Goal: Information Seeking & Learning: Learn about a topic

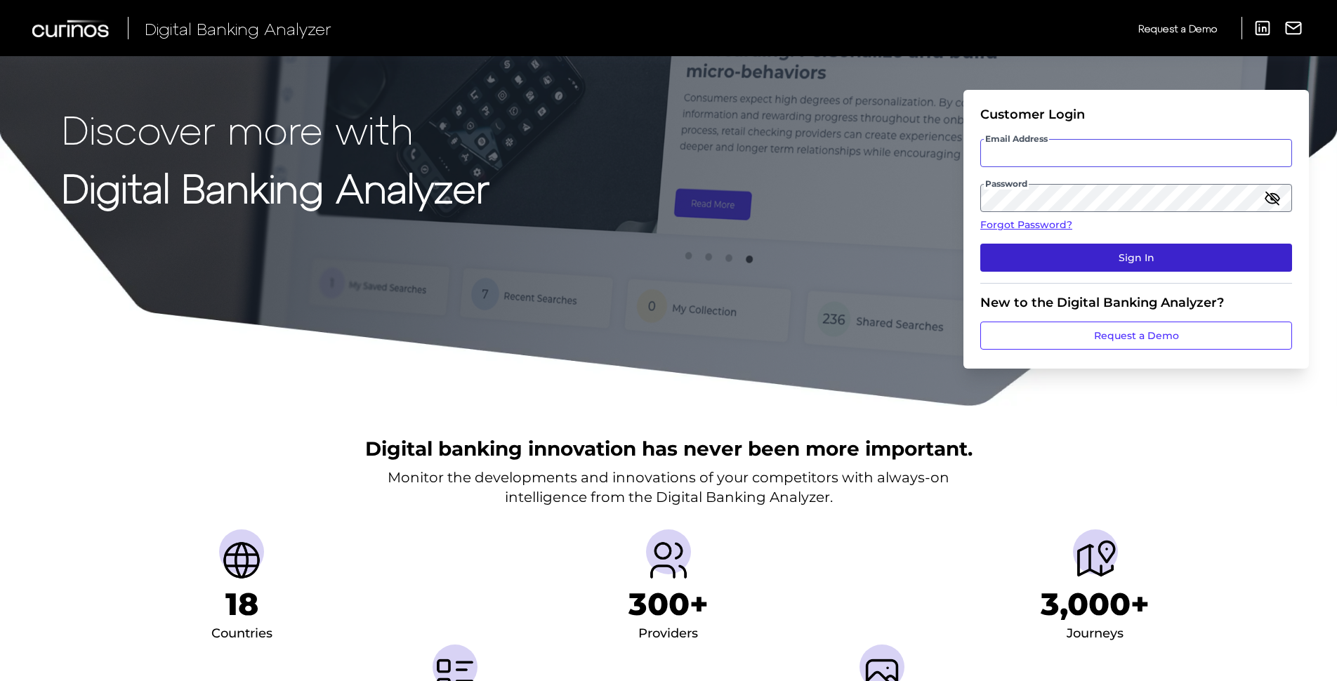
type input "[PERSON_NAME][EMAIL_ADDRESS][PERSON_NAME][DOMAIN_NAME]"
click at [720, 259] on button "Sign In" at bounding box center [1136, 258] width 312 height 28
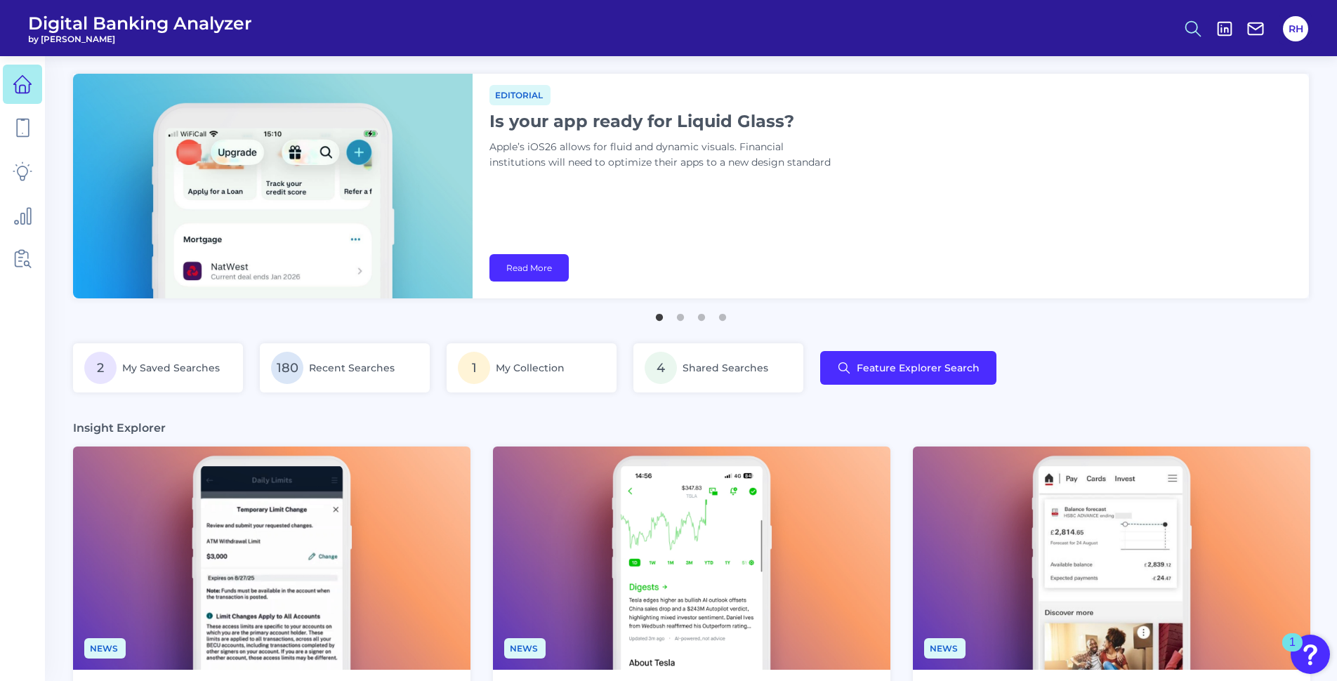
click at [720, 24] on icon at bounding box center [1193, 29] width 20 height 20
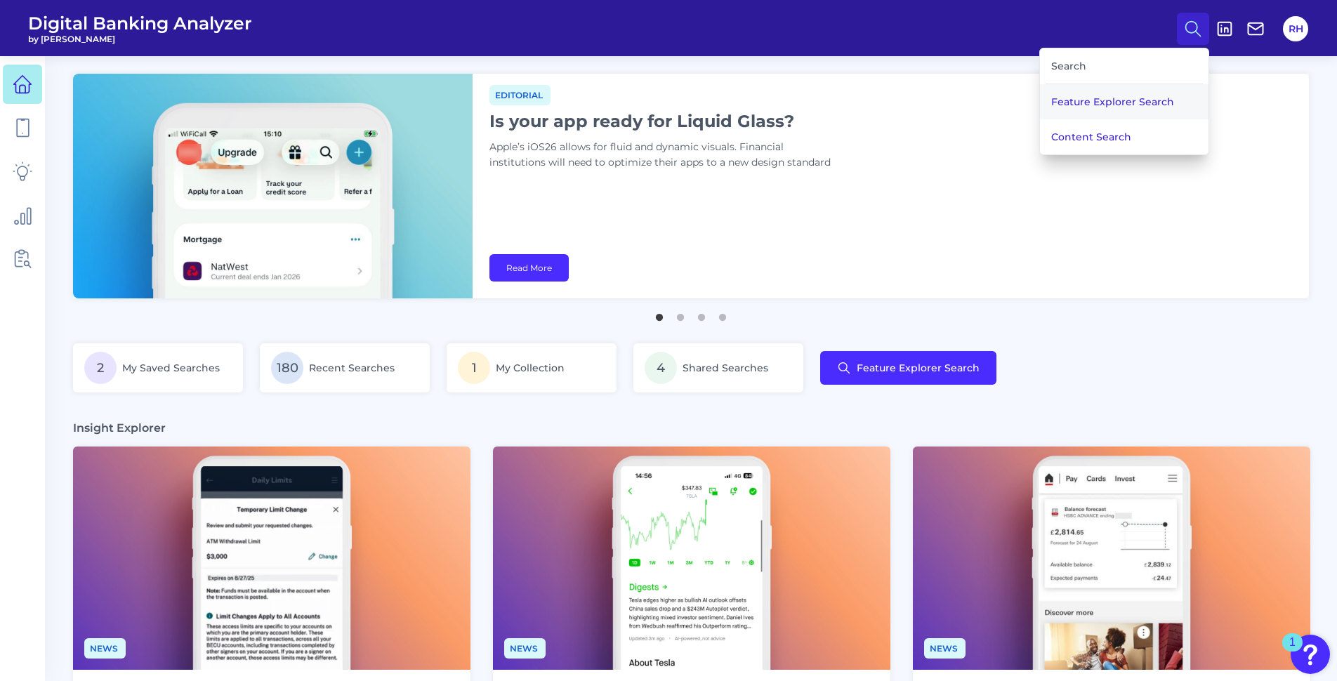
click at [720, 106] on button "Feature Explorer Search" at bounding box center [1124, 101] width 169 height 35
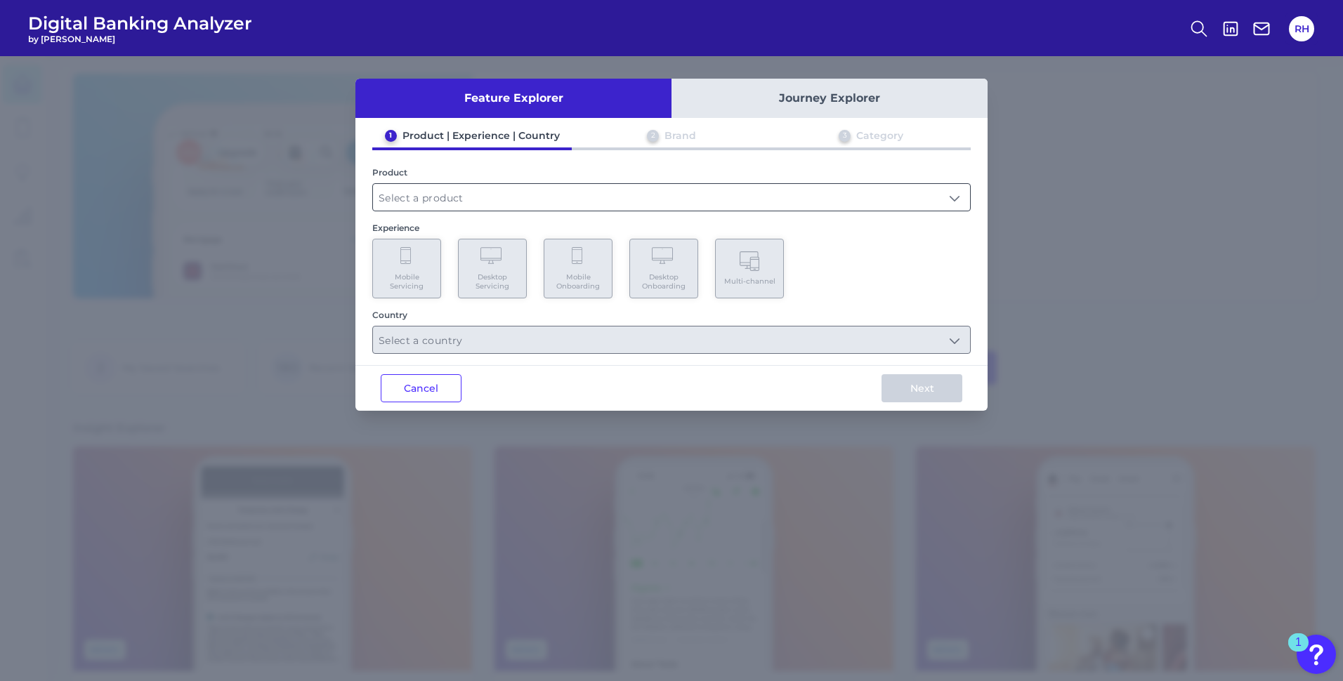
click at [451, 202] on input "text" at bounding box center [671, 197] width 597 height 27
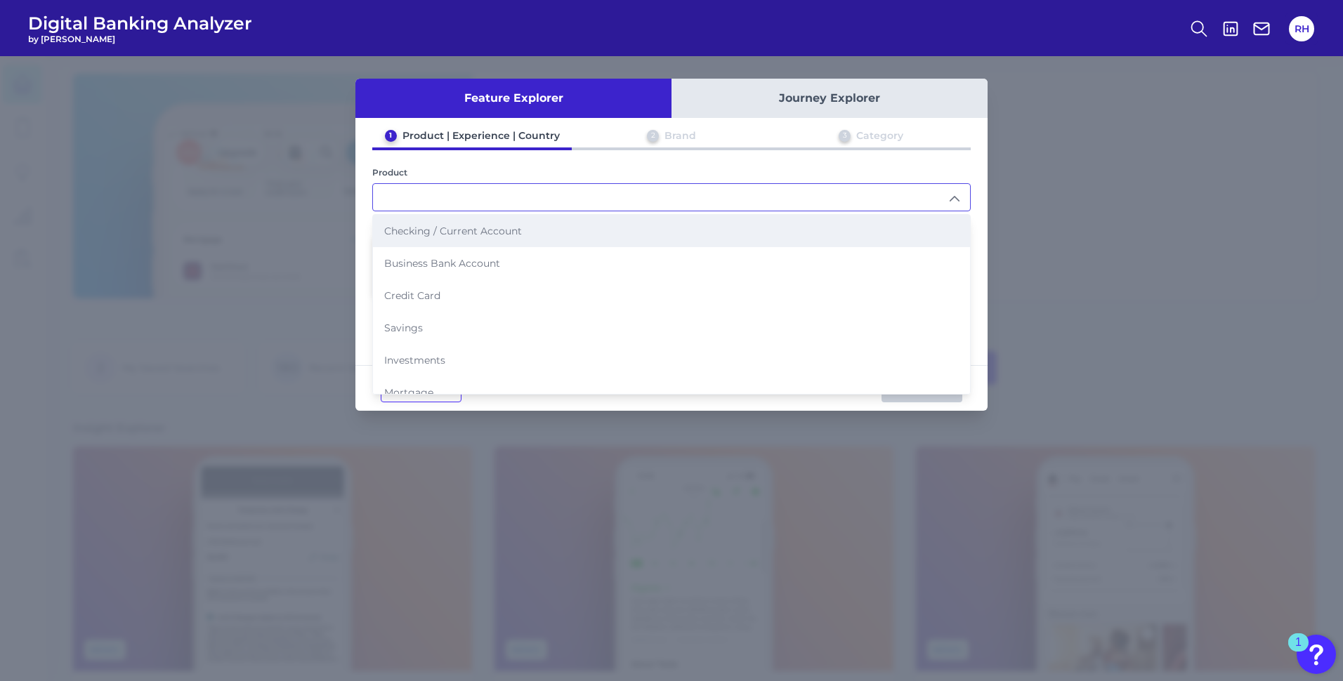
click at [441, 230] on span "Checking / Current Account" at bounding box center [453, 231] width 138 height 13
type input "Checking / Current Account"
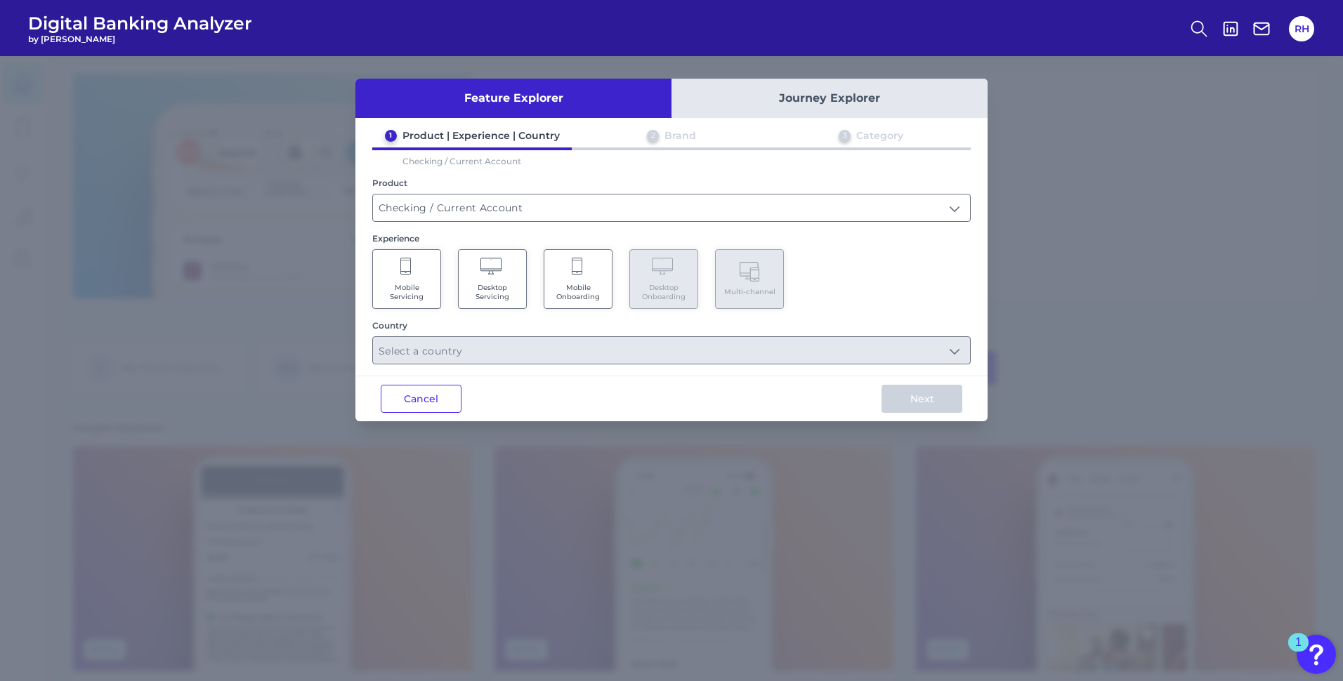
click at [421, 278] on Servicing "Mobile Servicing" at bounding box center [406, 279] width 69 height 60
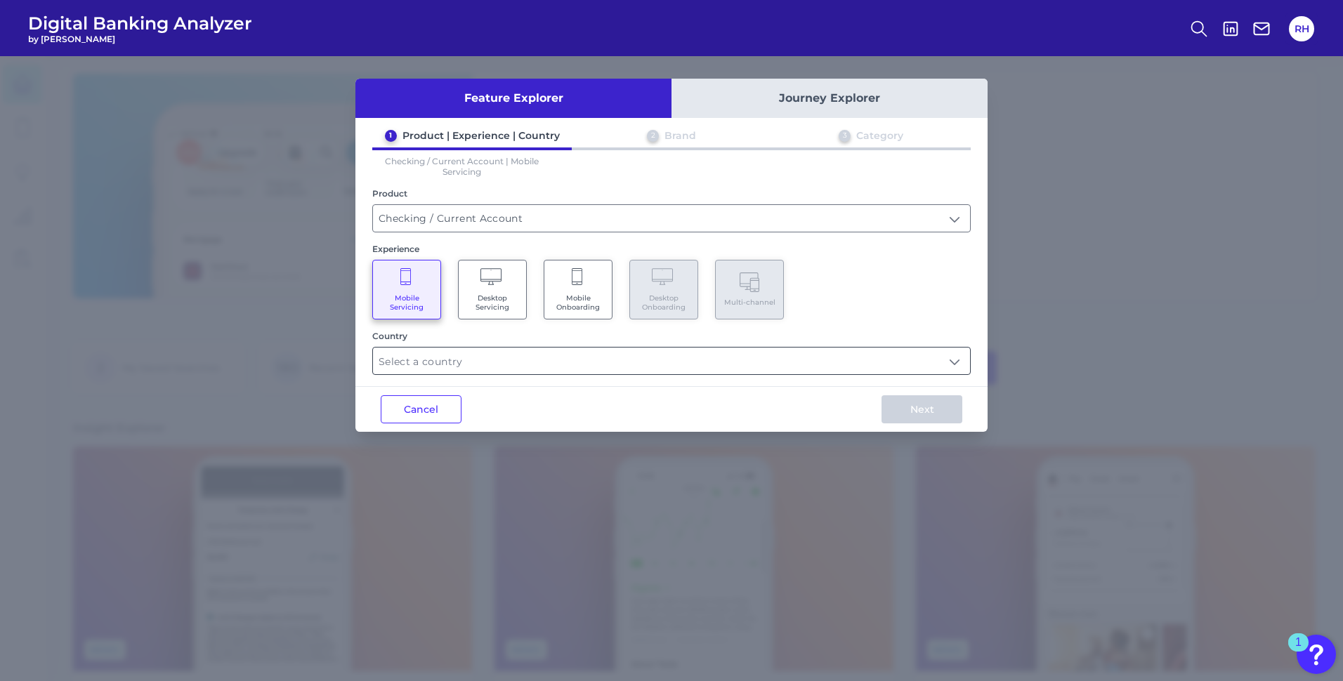
click at [720, 360] on input "text" at bounding box center [671, 361] width 597 height 27
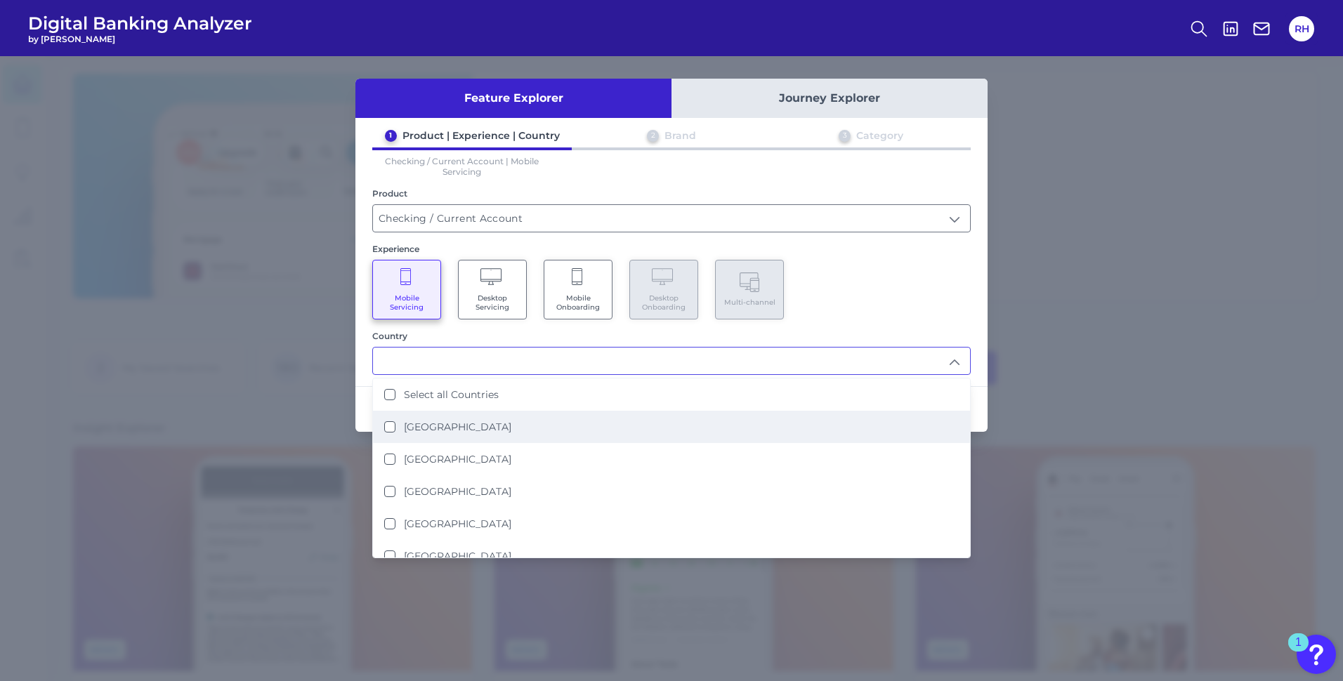
click at [390, 371] on Kingdom "[GEOGRAPHIC_DATA]" at bounding box center [389, 426] width 11 height 11
type input "[GEOGRAPHIC_DATA]"
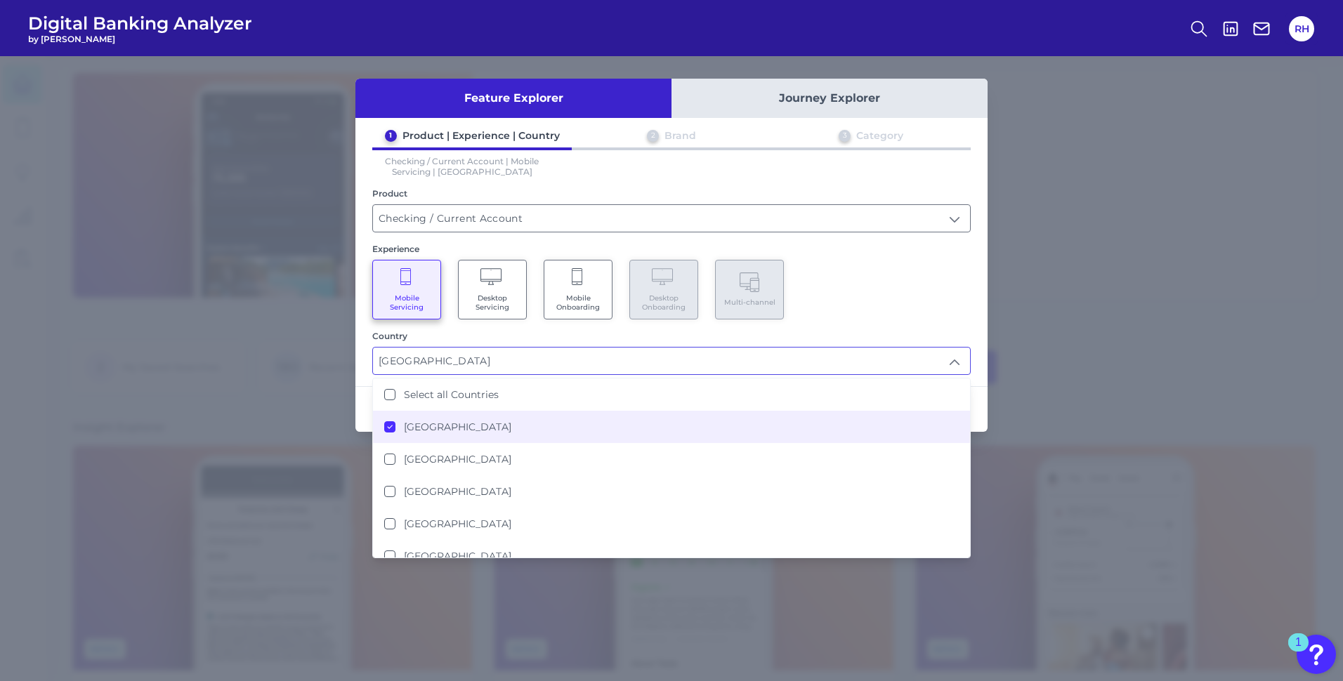
click at [720, 272] on div "Mobile Servicing Desktop Servicing Mobile Onboarding Desktop Onboarding Multi-c…" at bounding box center [671, 290] width 598 height 60
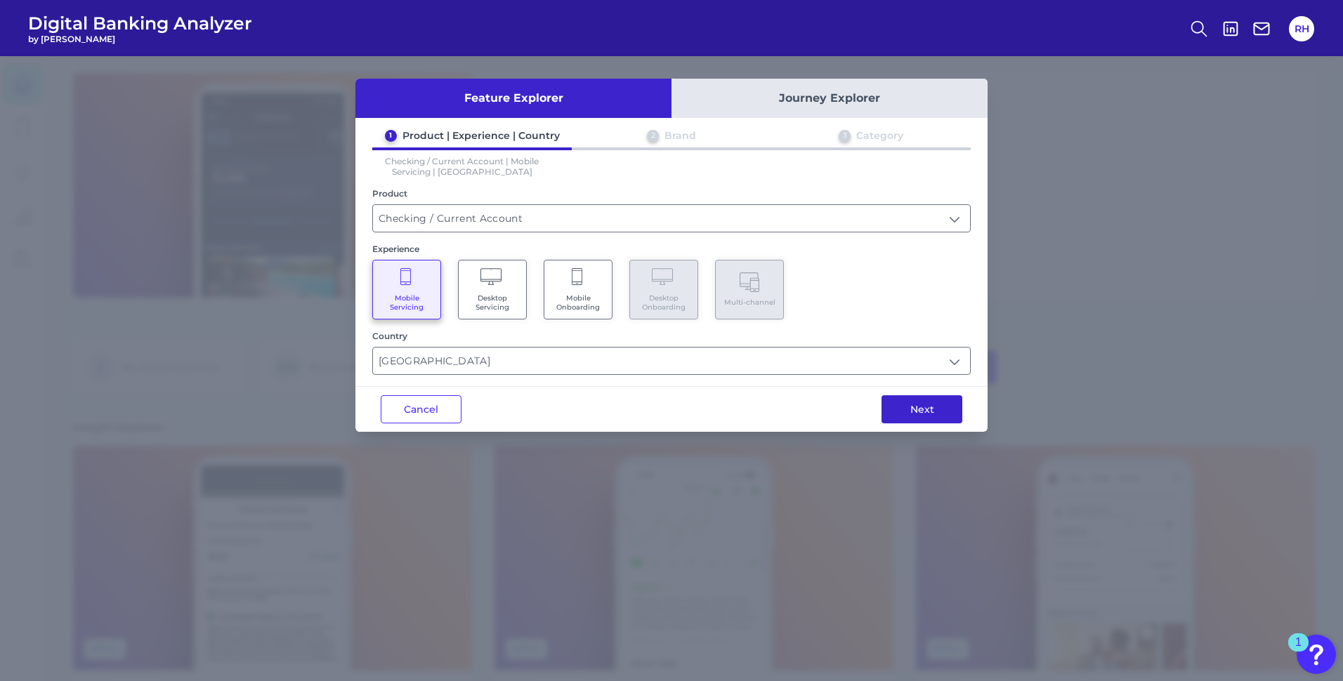
click at [720, 371] on button "Next" at bounding box center [921, 409] width 81 height 28
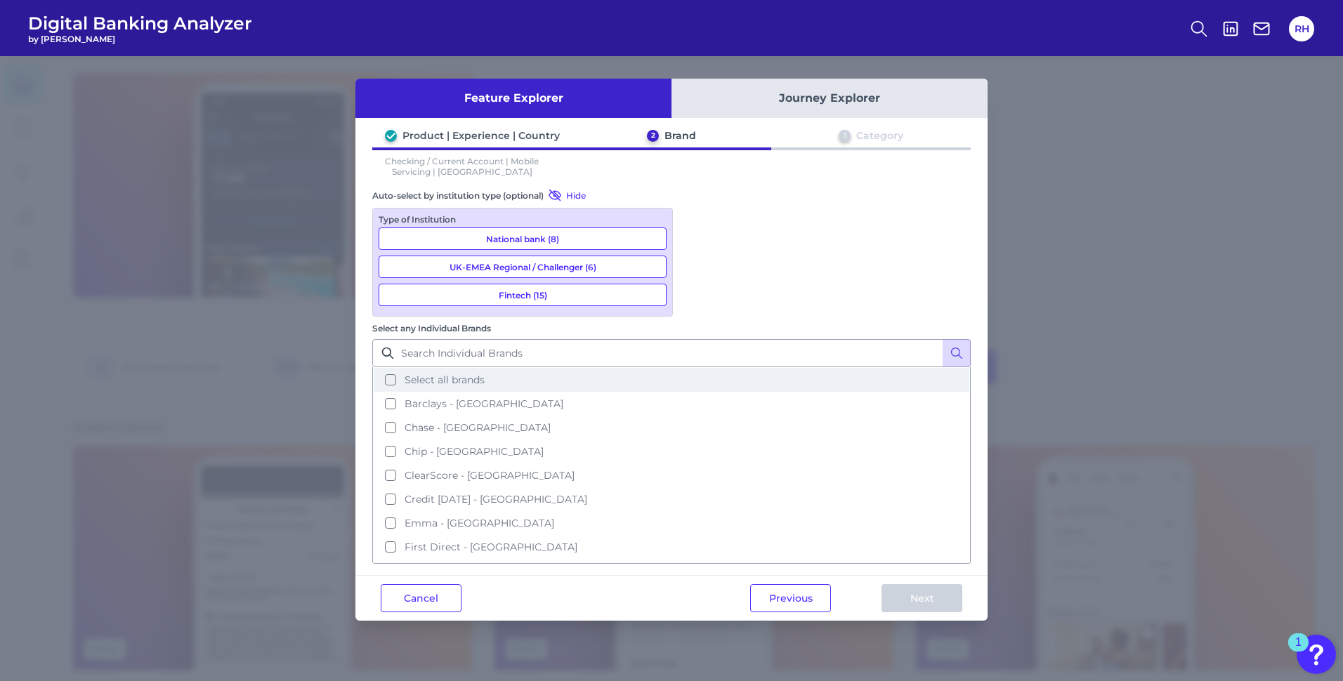
click at [697, 368] on button "Select all brands" at bounding box center [671, 380] width 595 height 24
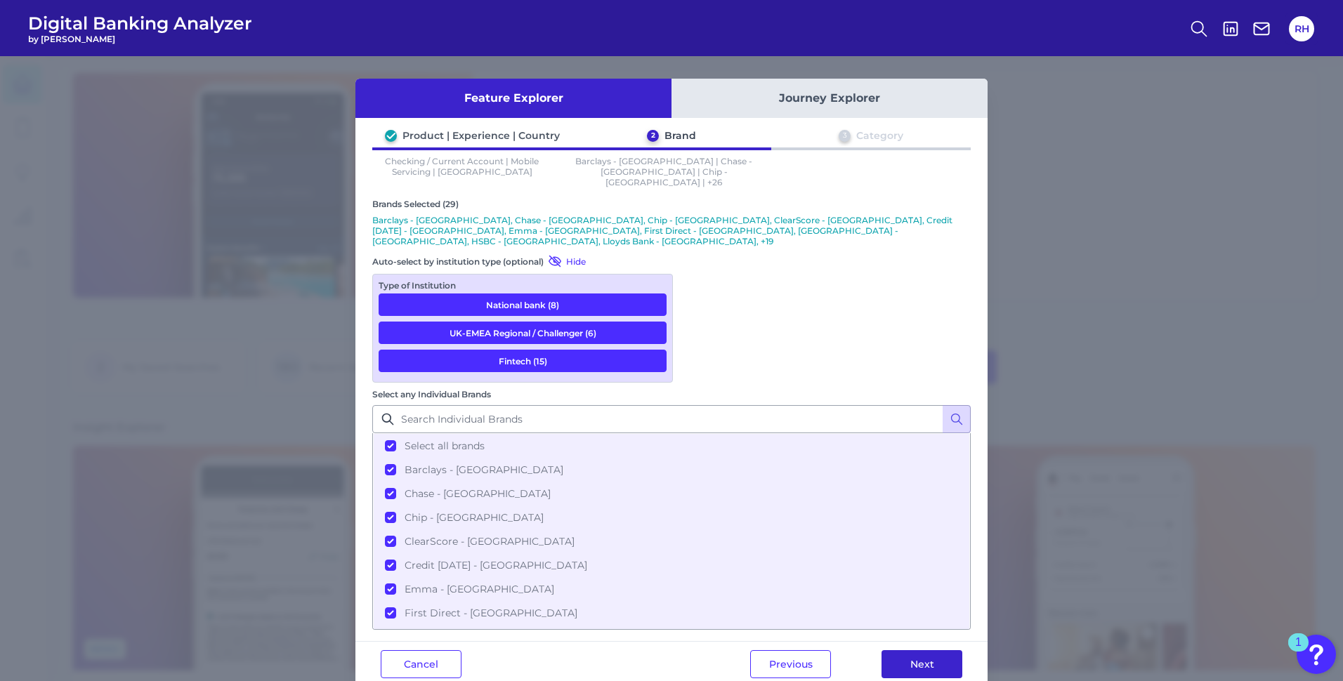
click at [720, 371] on button "Next" at bounding box center [921, 664] width 81 height 28
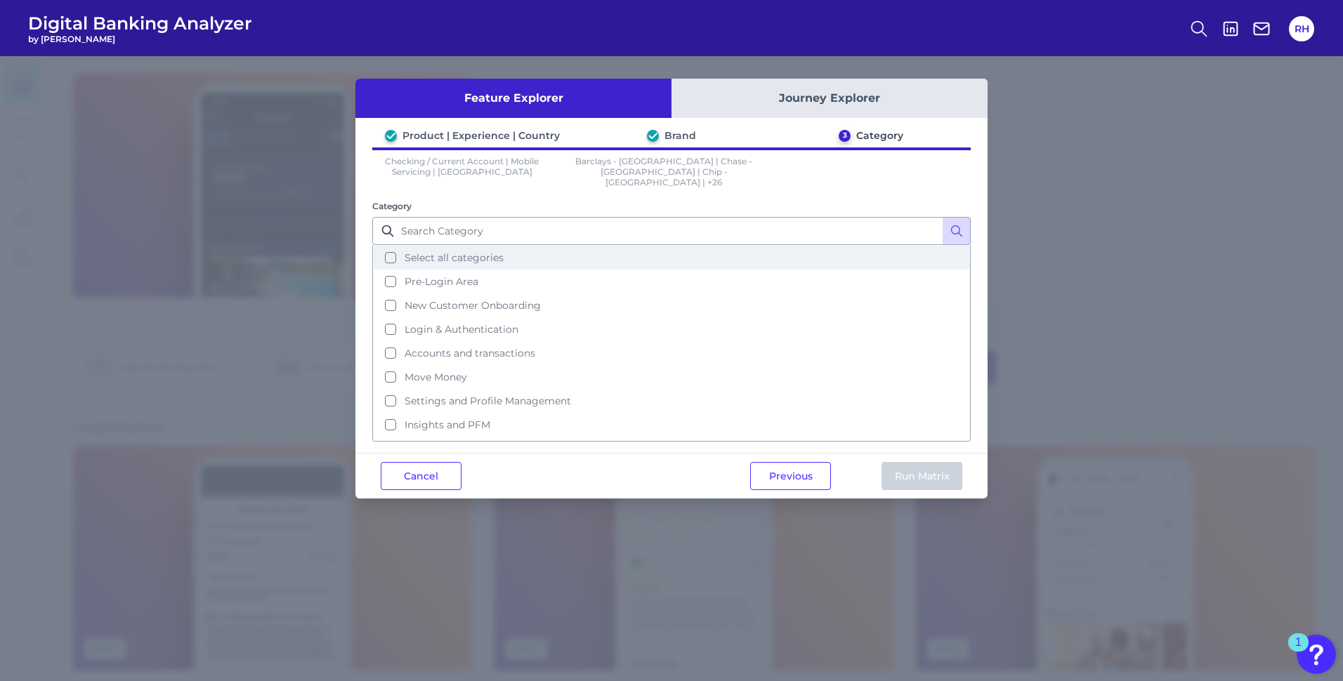
click at [386, 247] on button "Select all categories" at bounding box center [671, 258] width 595 height 24
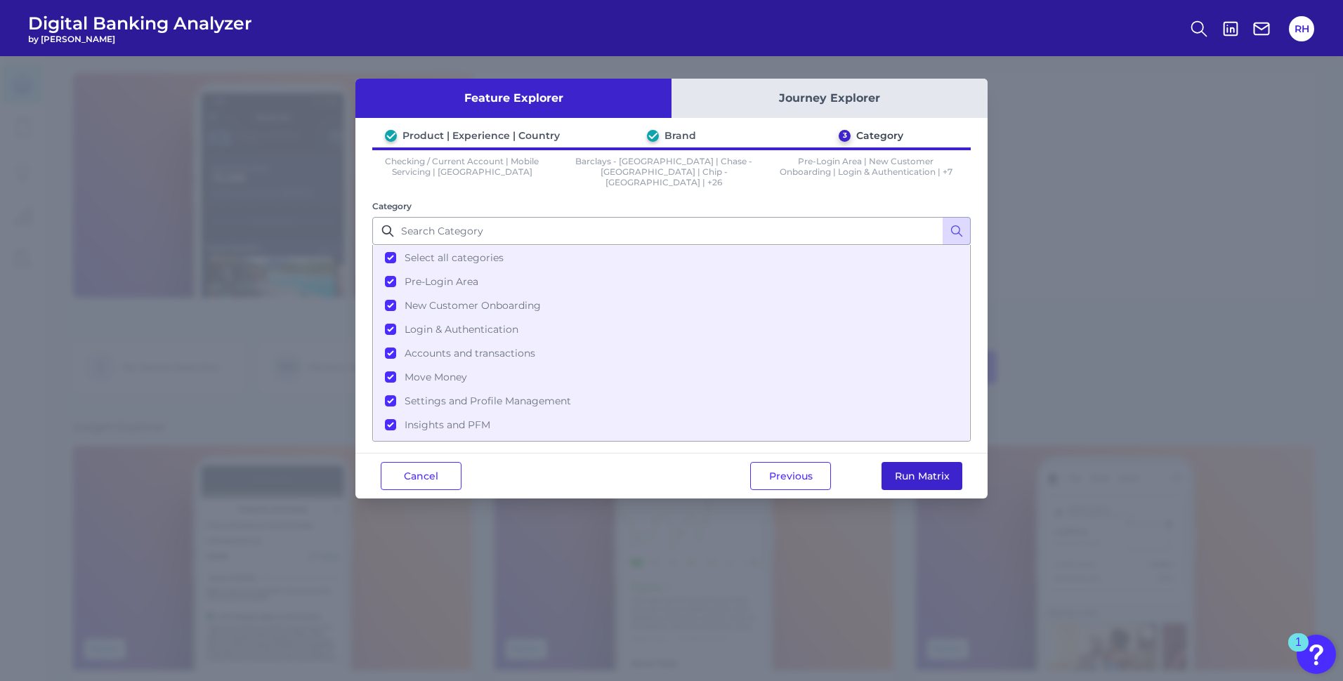
click at [720, 371] on button "Run Matrix" at bounding box center [921, 476] width 81 height 28
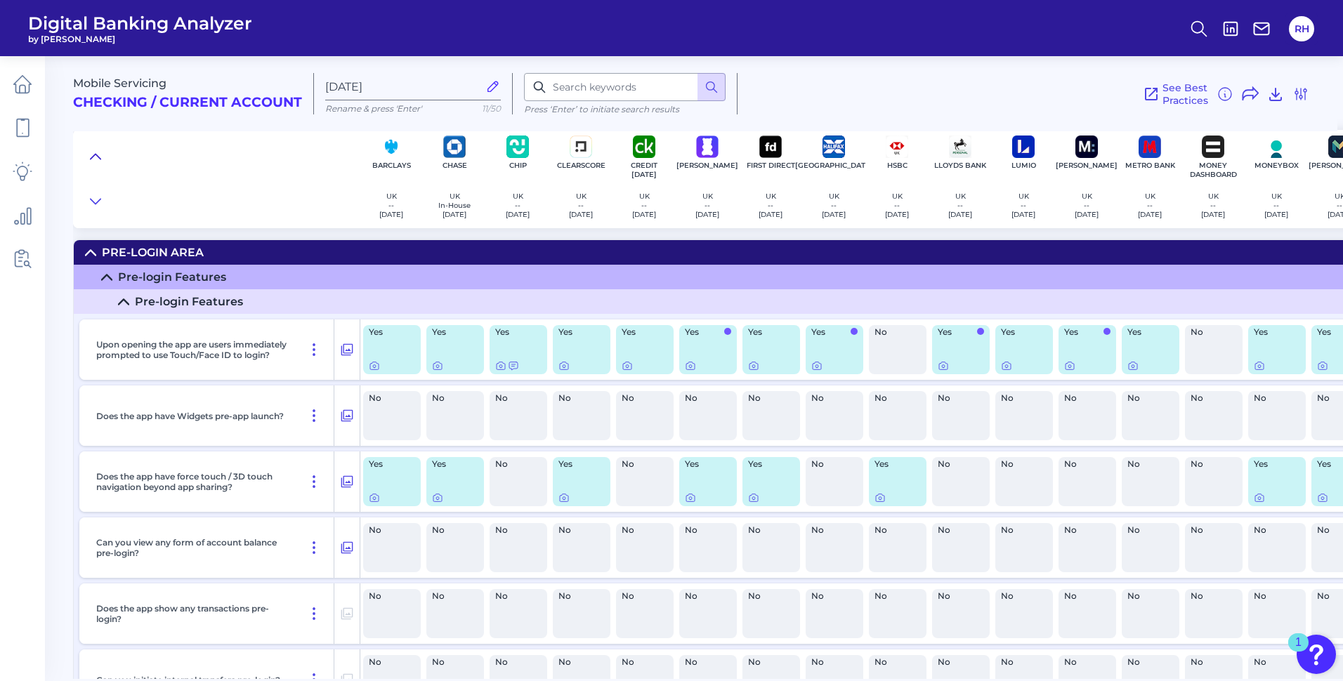
click at [96, 155] on icon at bounding box center [96, 156] width 10 height 5
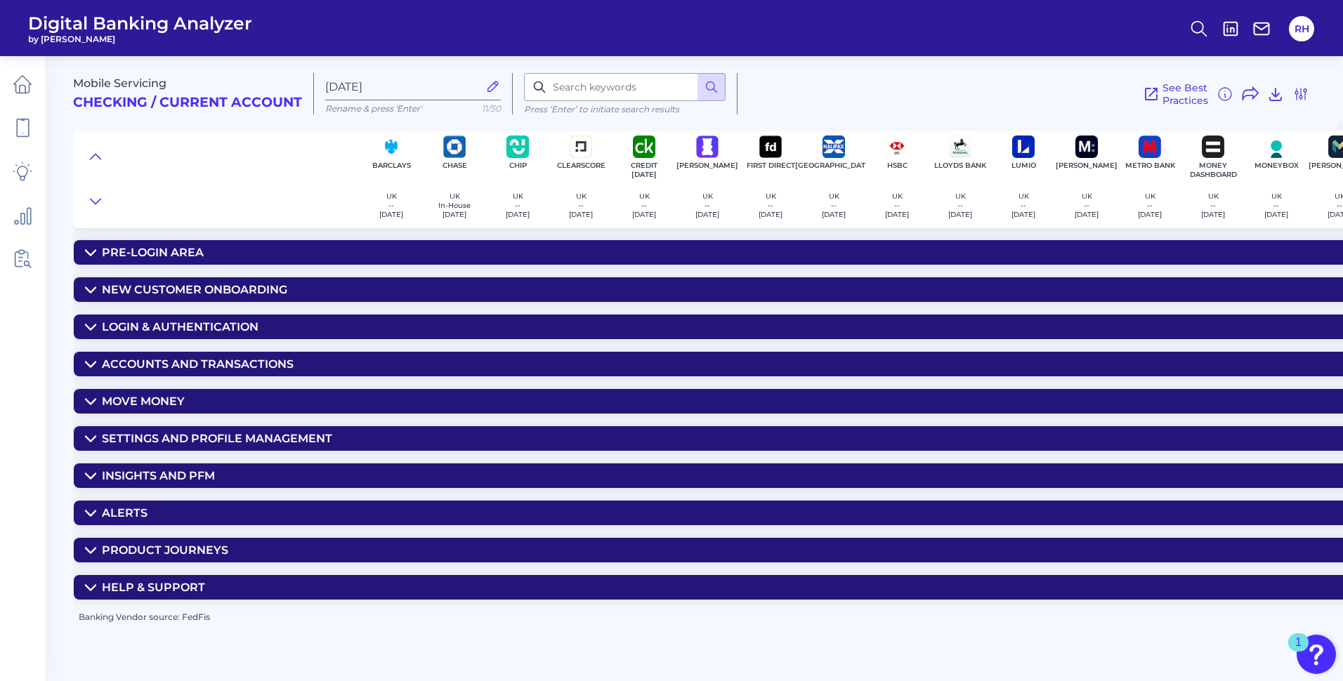
click at [720, 26] on header "Digital Banking Analyzer by Curinos RH" at bounding box center [671, 28] width 1343 height 56
click at [86, 371] on icon at bounding box center [90, 438] width 11 height 11
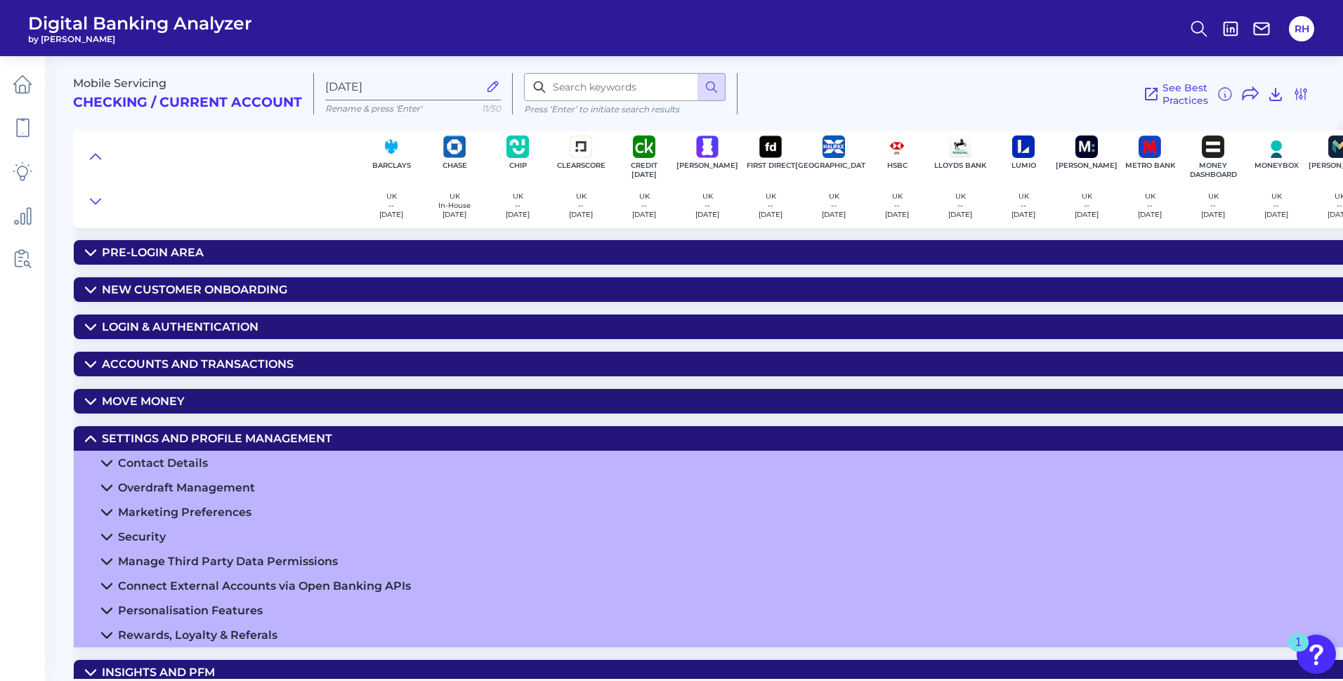
click at [92, 371] on icon at bounding box center [90, 438] width 11 height 11
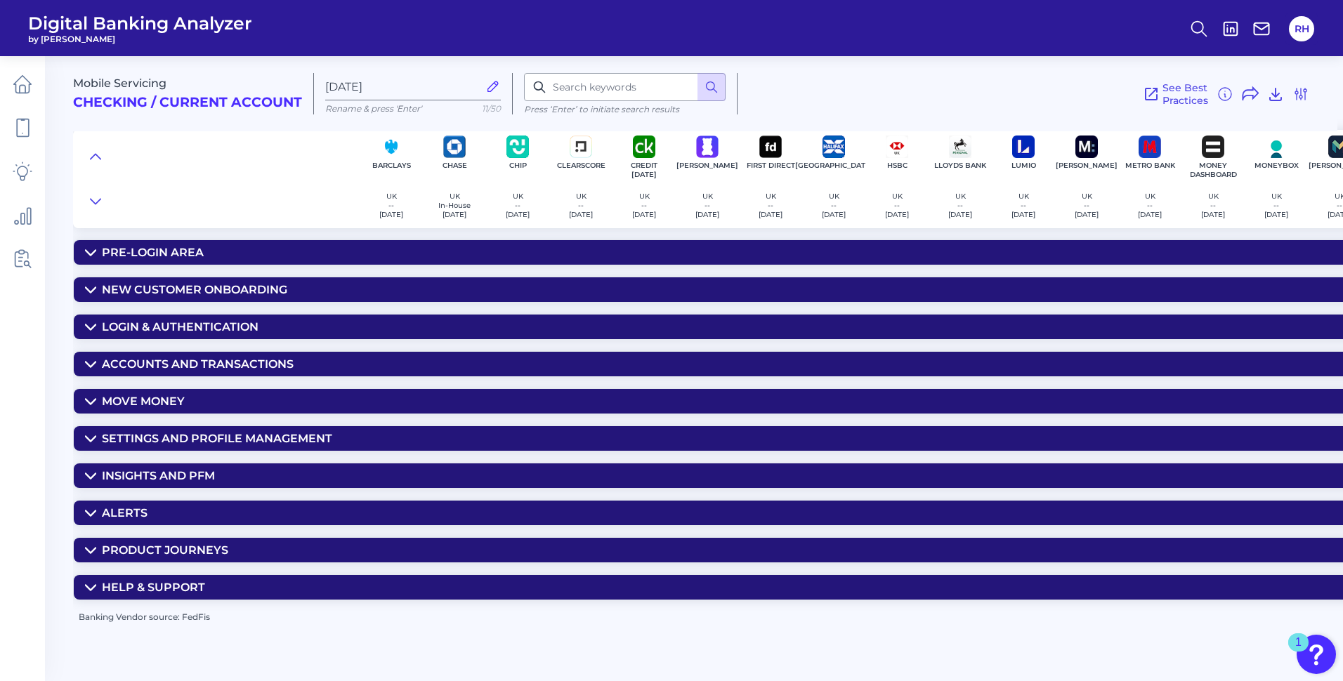
click at [85, 371] on icon at bounding box center [90, 475] width 11 height 11
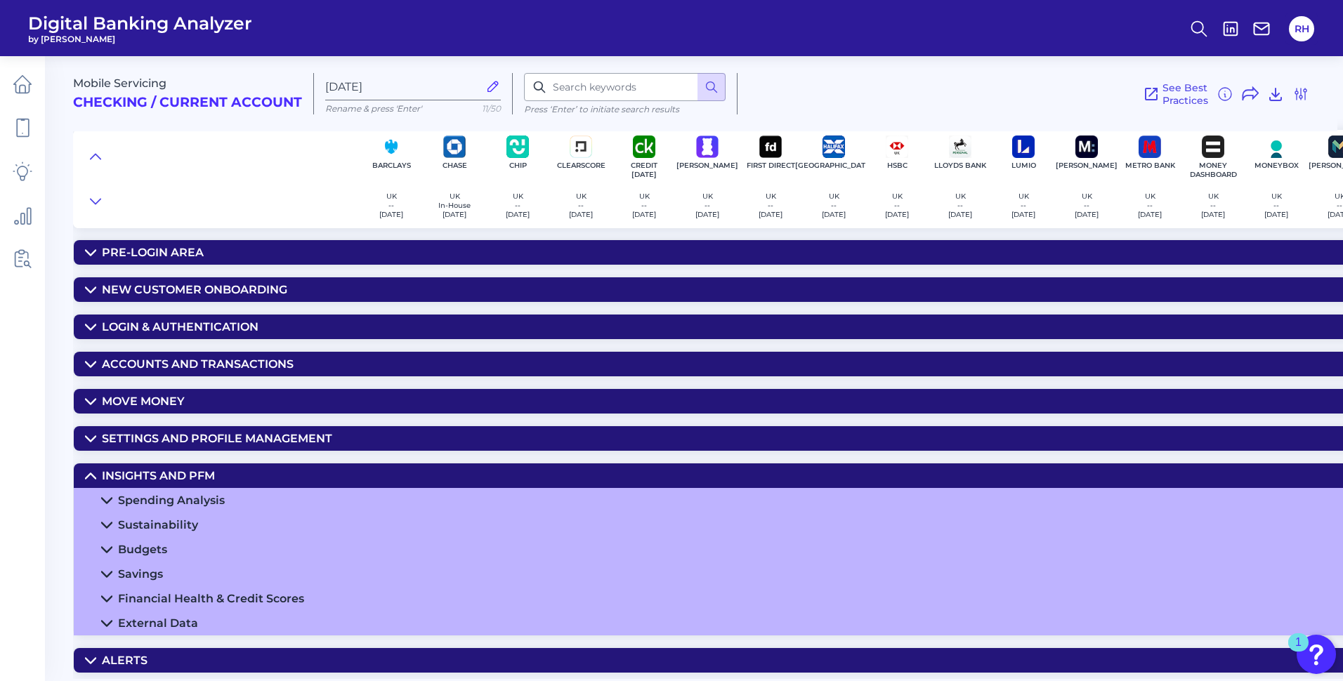
click at [86, 371] on icon at bounding box center [90, 475] width 11 height 11
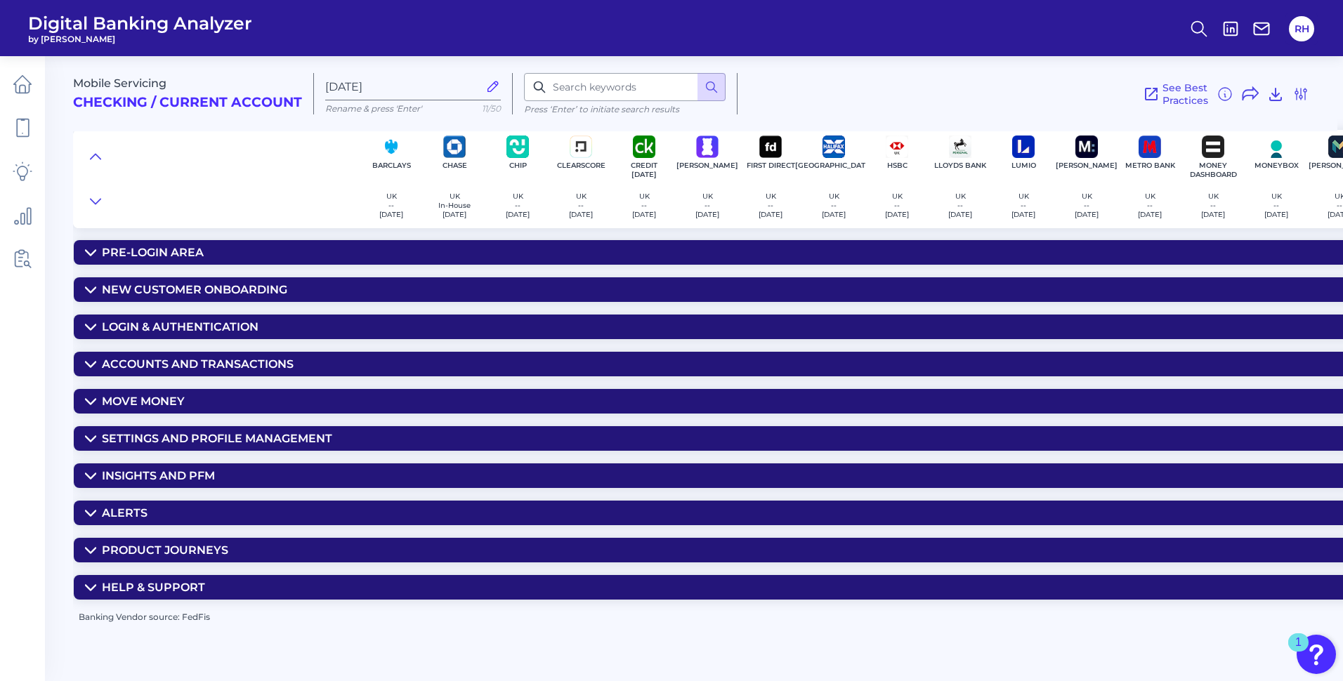
click at [86, 371] on icon at bounding box center [90, 550] width 11 height 11
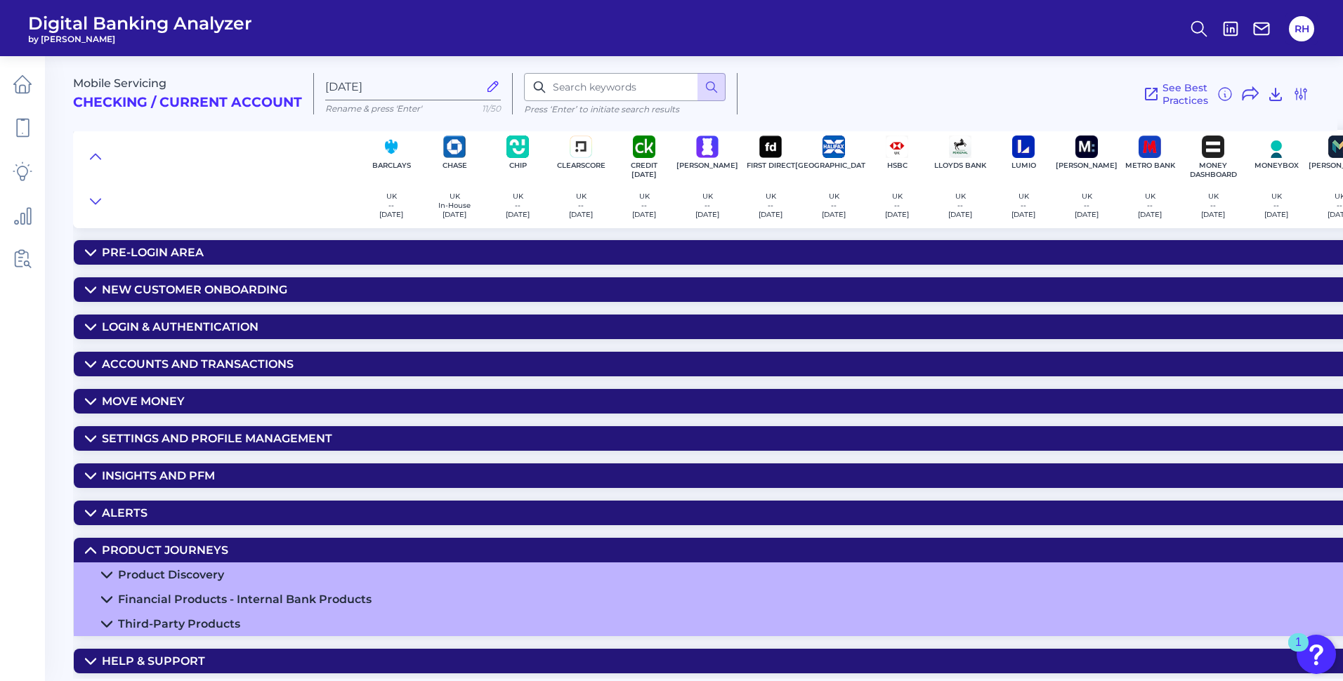
click at [86, 371] on icon at bounding box center [90, 550] width 11 height 11
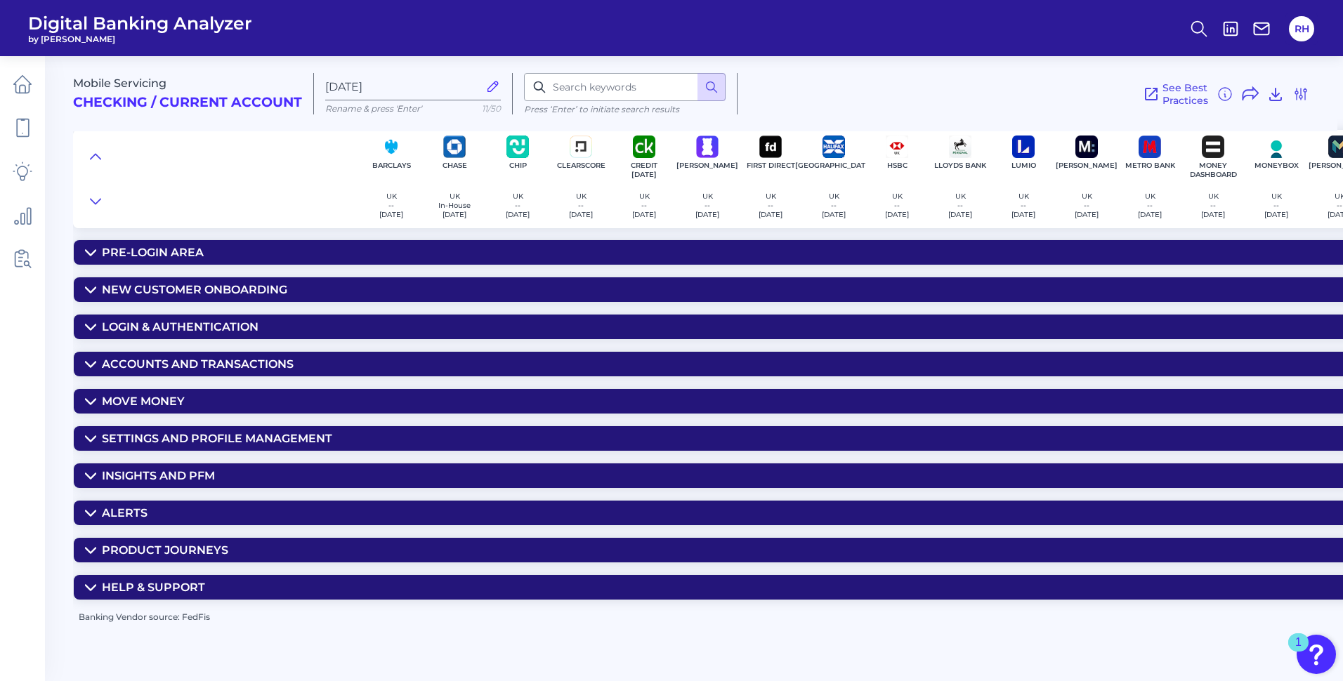
click at [88, 369] on icon at bounding box center [90, 364] width 11 height 11
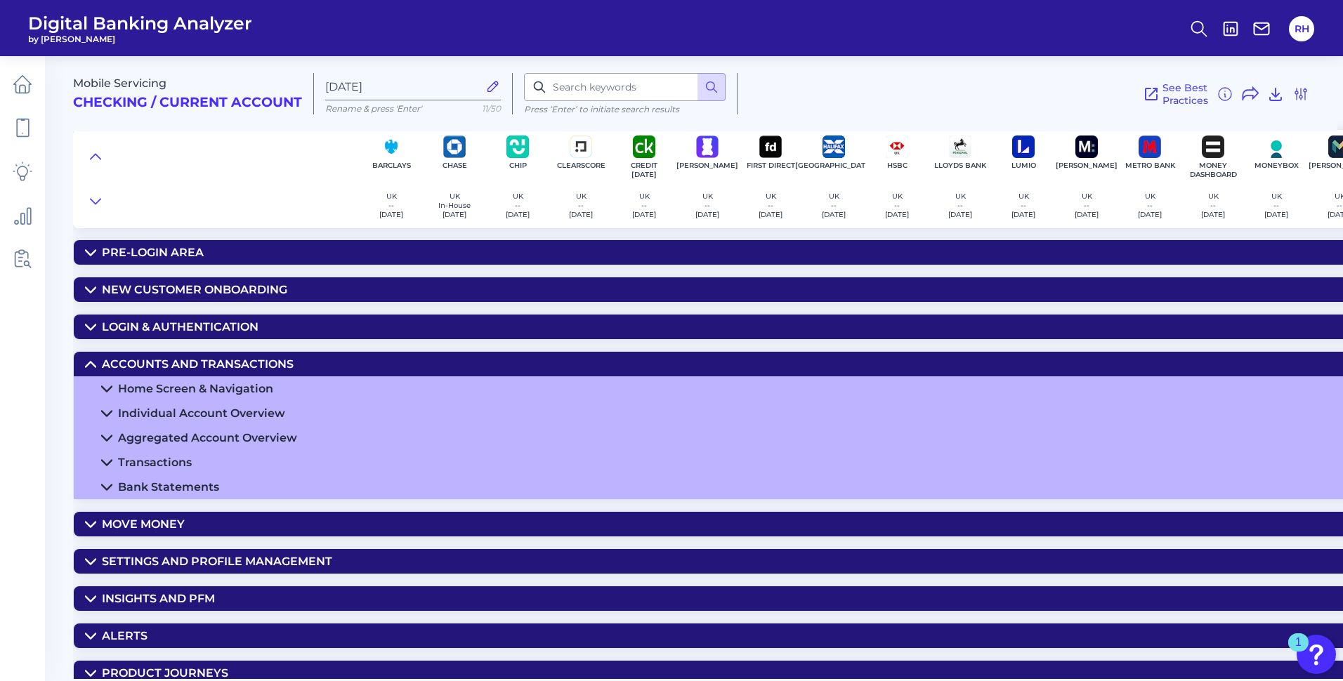
click at [88, 369] on icon at bounding box center [90, 364] width 11 height 11
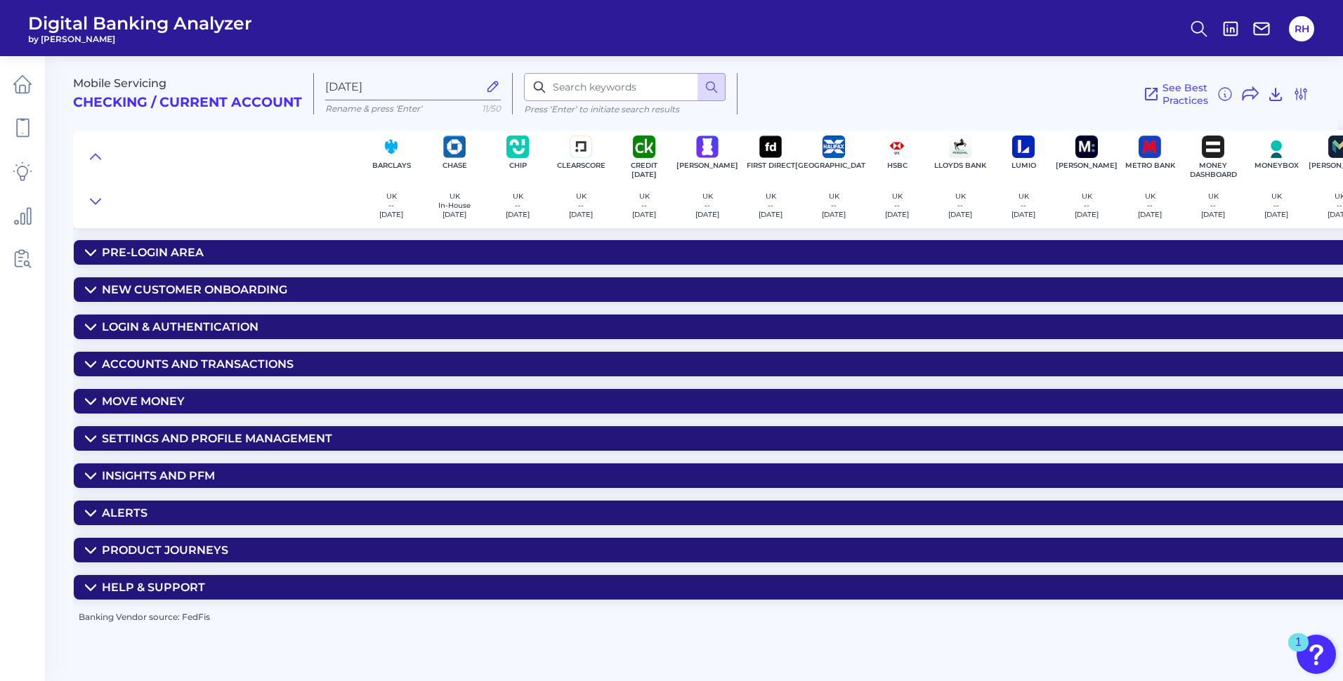
click at [720, 24] on header "Digital Banking Analyzer by Curinos RH" at bounding box center [671, 28] width 1343 height 56
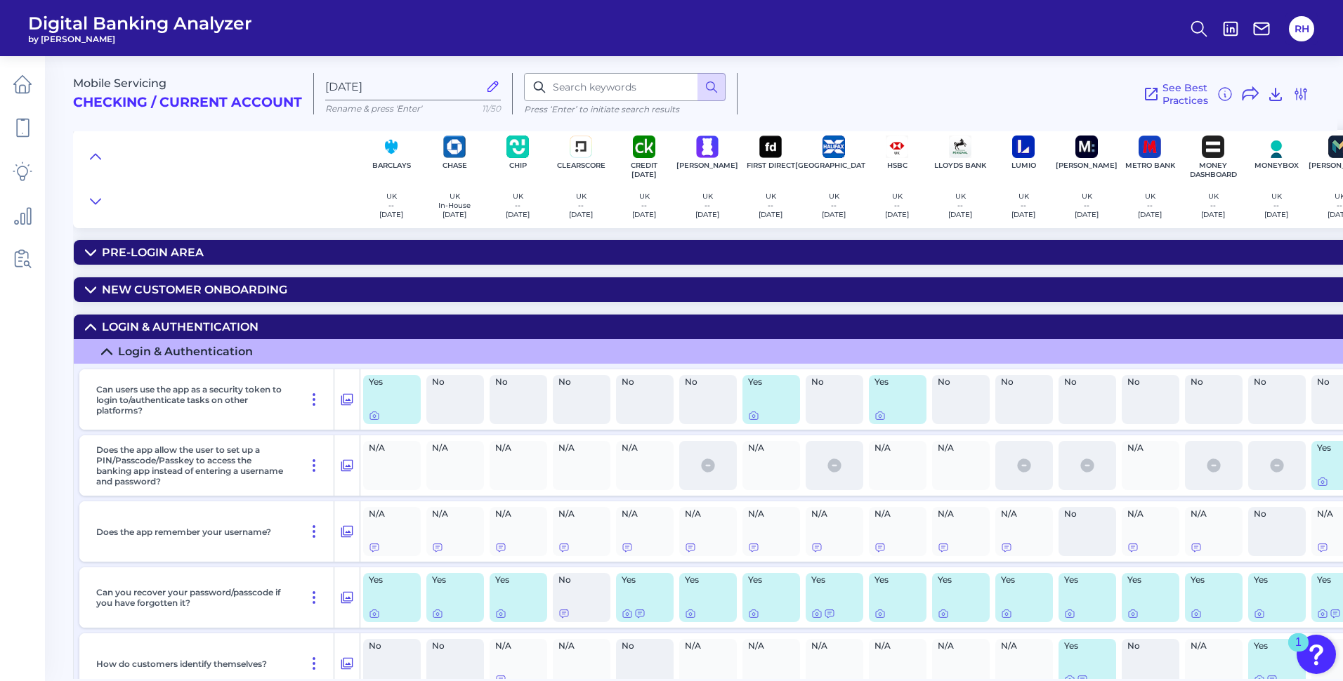
scroll to position [1293, 0]
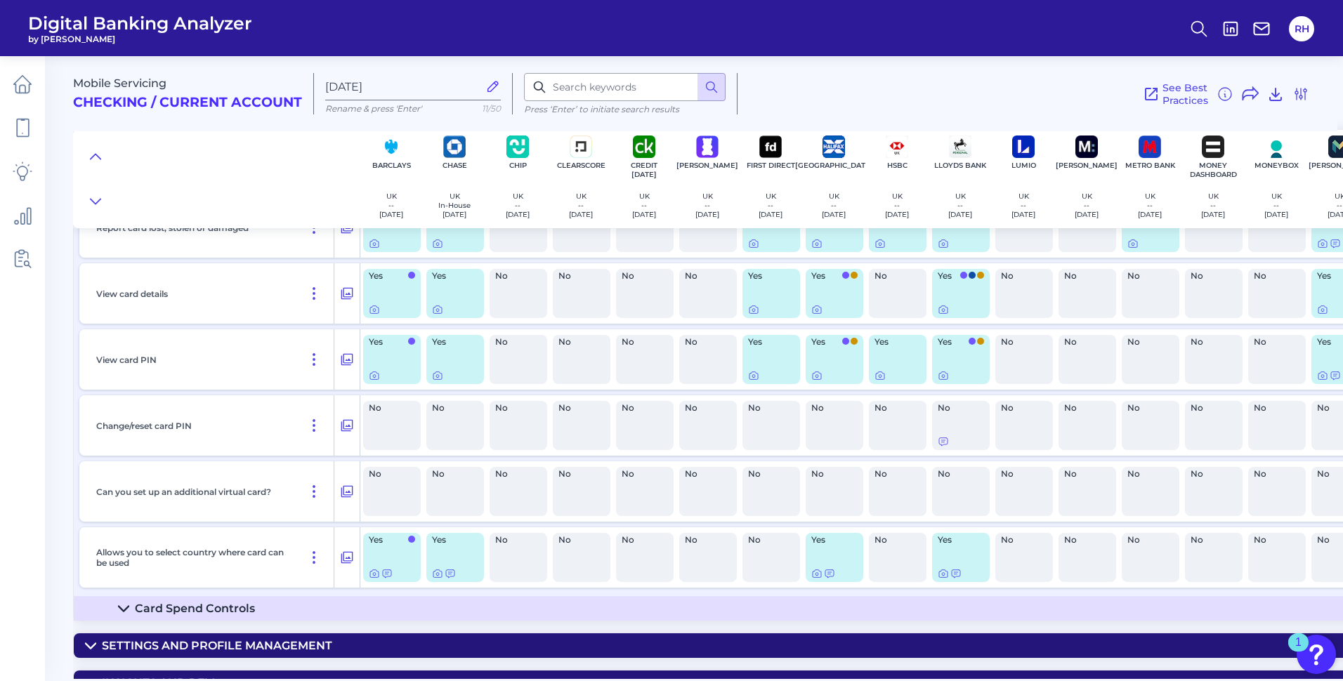
click at [195, 328] on div "Can users link their card to digital wallets directly from the app? Yes Yes No …" at bounding box center [1136, 262] width 2125 height 668
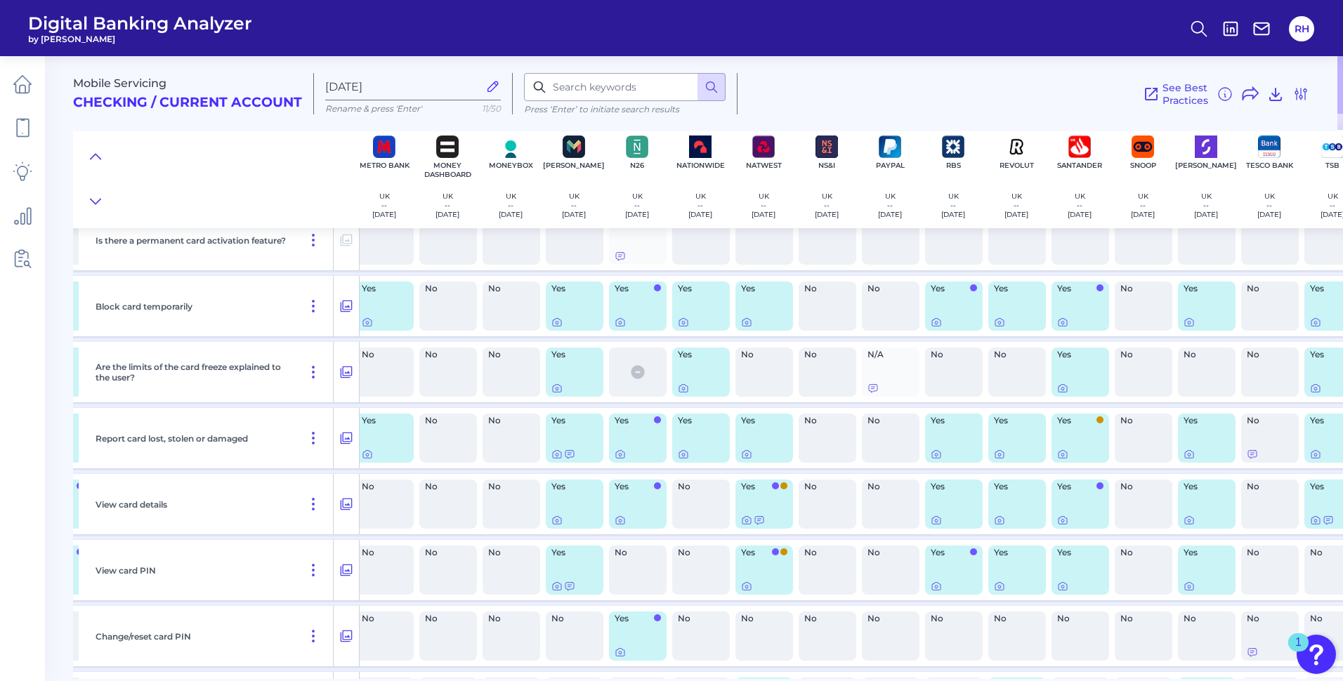
scroll to position [1082, 862]
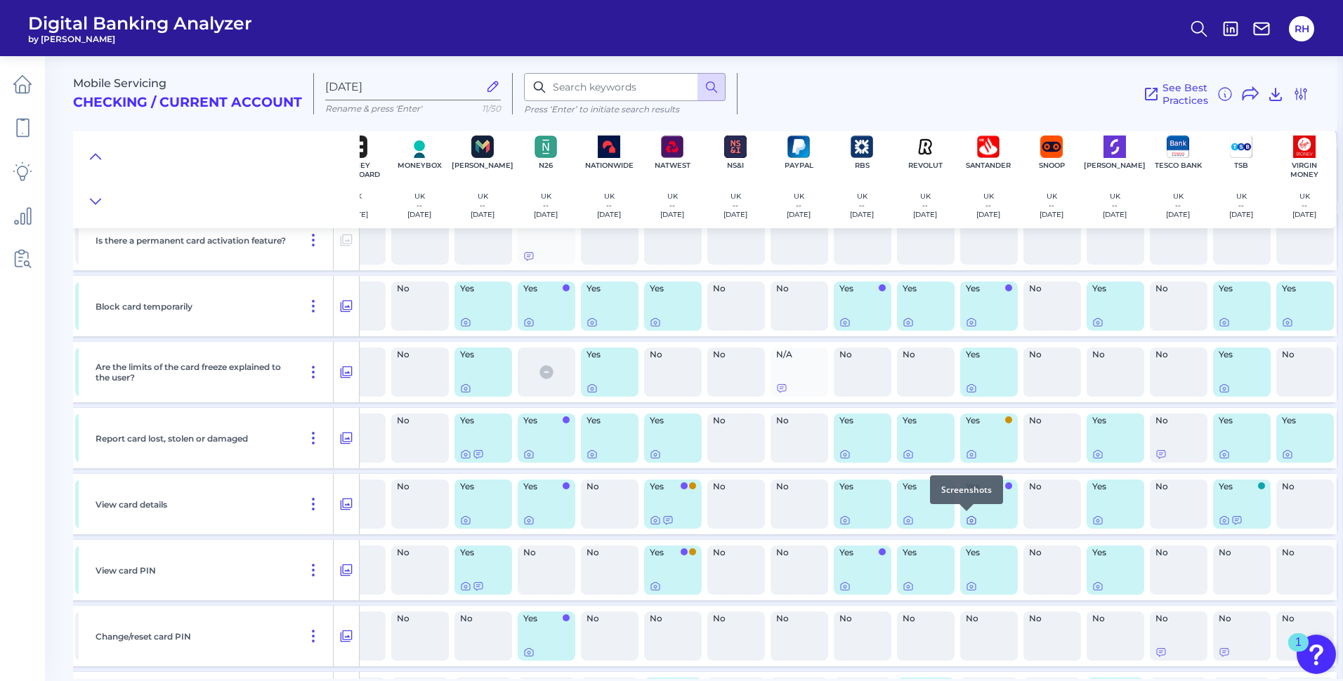
click at [720, 371] on icon at bounding box center [970, 520] width 11 height 11
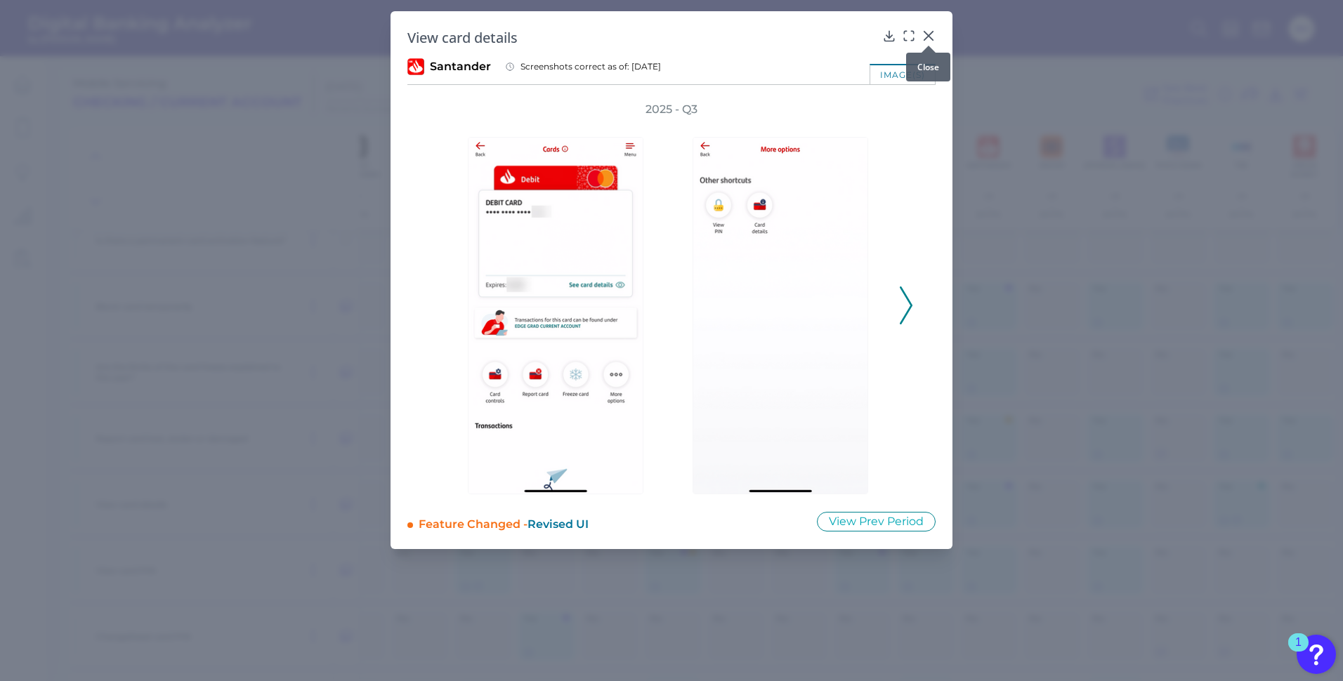
click at [720, 39] on div at bounding box center [928, 46] width 14 height 14
click at [720, 30] on icon at bounding box center [928, 36] width 14 height 14
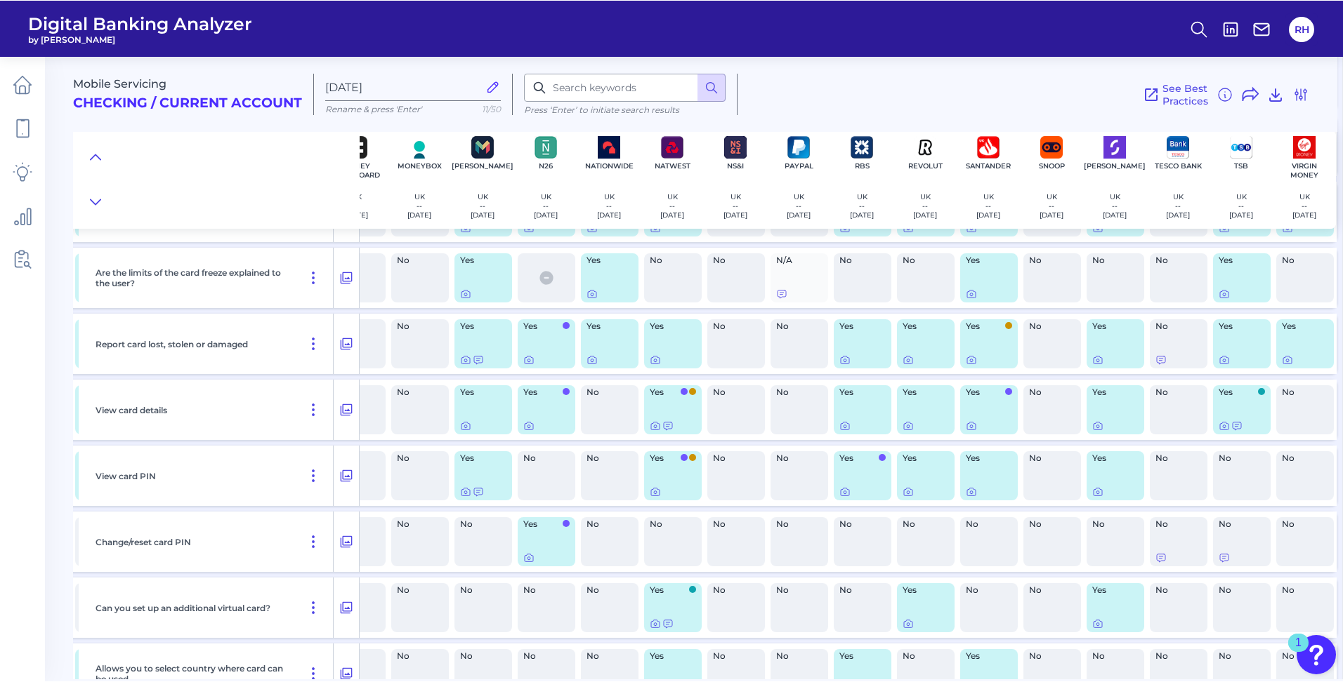
scroll to position [1152, 862]
